Goal: Task Accomplishment & Management: Use online tool/utility

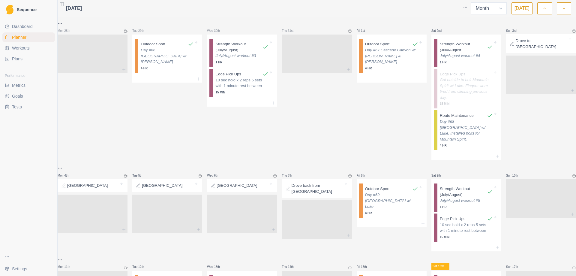
select select "month"
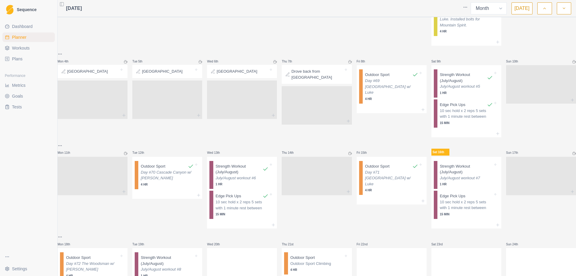
scroll to position [150, 0]
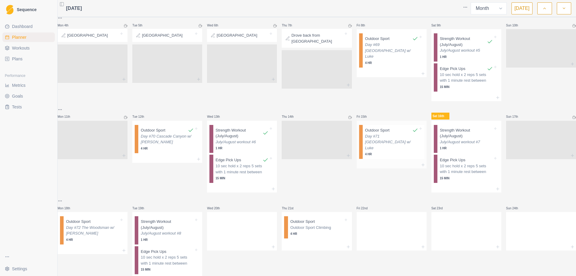
click at [381, 139] on p "Day #71 [GEOGRAPHIC_DATA] w/ Luke" at bounding box center [391, 142] width 53 height 18
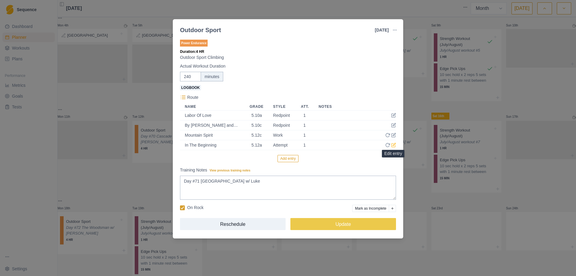
click at [394, 146] on icon at bounding box center [394, 144] width 3 height 3
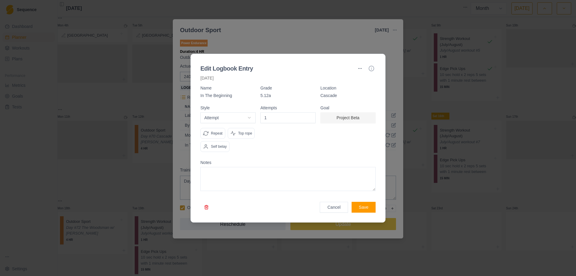
click at [227, 178] on textarea at bounding box center [287, 179] width 175 height 24
type textarea "2 hangs. 1 at roof. 1 just after roof pull."
click at [365, 206] on button "Save" at bounding box center [364, 207] width 24 height 11
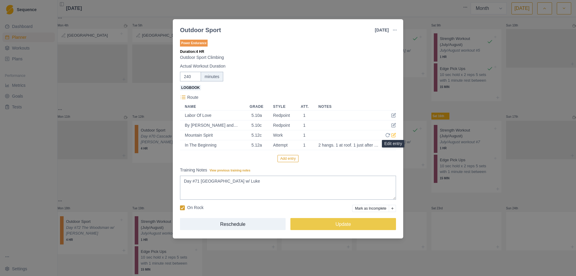
click at [391, 135] on icon at bounding box center [393, 135] width 5 height 5
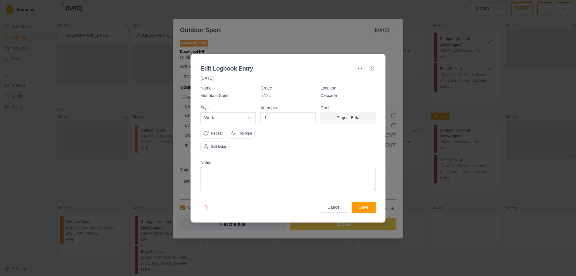
click at [231, 178] on textarea at bounding box center [287, 179] width 175 height 24
type textarea "Crux still feels quite hard, Knee bar?"
click at [360, 206] on button "Save" at bounding box center [364, 207] width 24 height 11
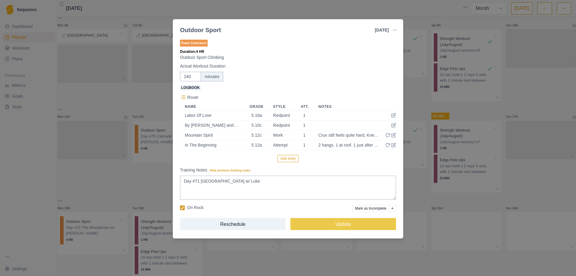
click at [429, 196] on div "Outdoor Sport [DATE] Link To Goal View Workout Metrics Edit Original Workout Re…" at bounding box center [288, 138] width 576 height 276
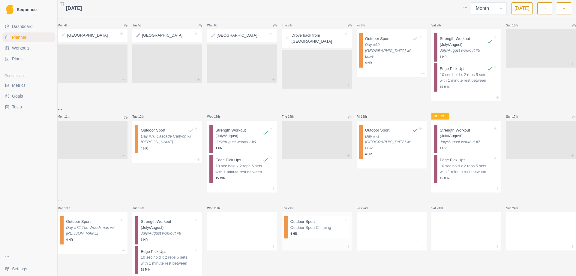
click at [315, 228] on p "Outdoor Sport Climbing" at bounding box center [317, 227] width 53 height 6
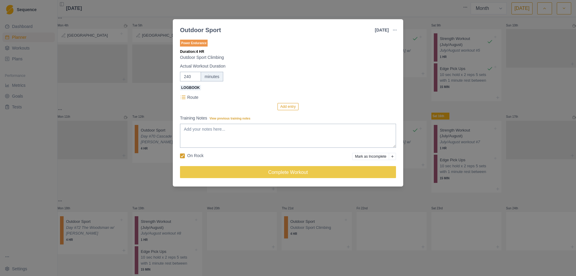
click at [419, 99] on div "Outdoor Sport [DATE] Link To Goal View Workout Metrics Edit Original Workout Re…" at bounding box center [288, 138] width 576 height 276
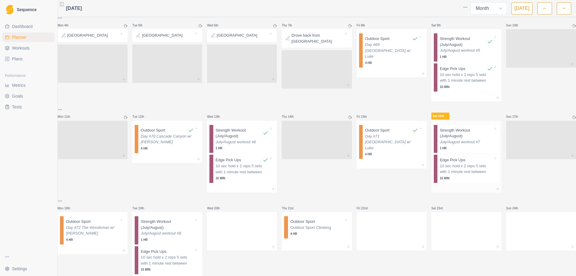
click at [469, 139] on p "July/August workout #7" at bounding box center [466, 142] width 53 height 6
